Goal: Task Accomplishment & Management: Manage account settings

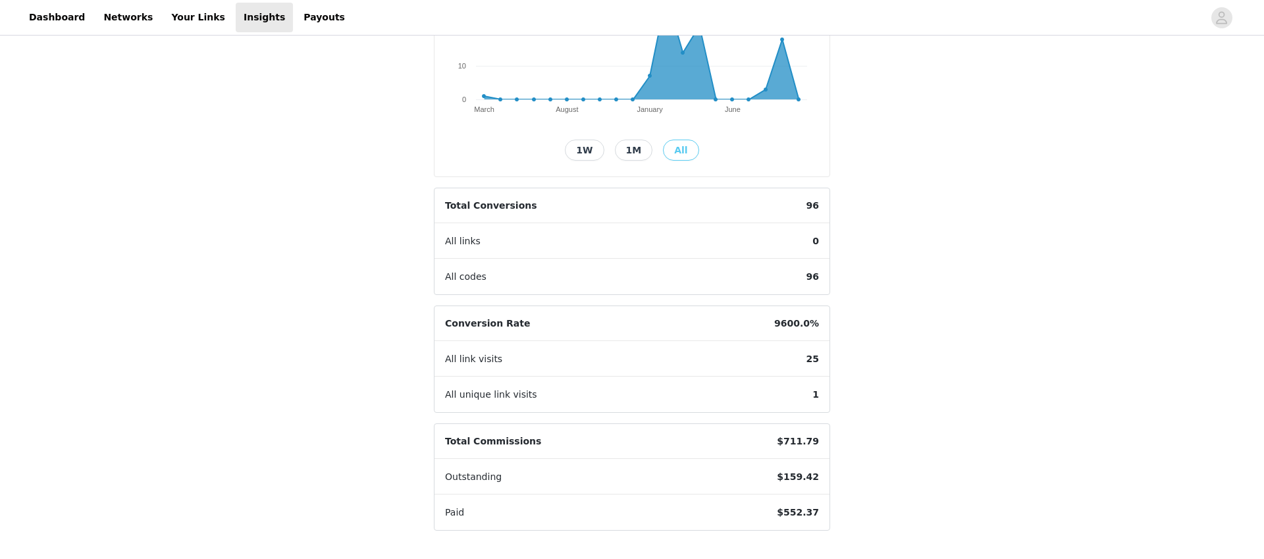
scroll to position [239, 0]
drag, startPoint x: 821, startPoint y: 475, endPoint x: 774, endPoint y: 477, distance: 47.4
click at [774, 477] on span "$159.42" at bounding box center [797, 475] width 63 height 35
copy span "$159.42"
